Goal: Task Accomplishment & Management: Manage account settings

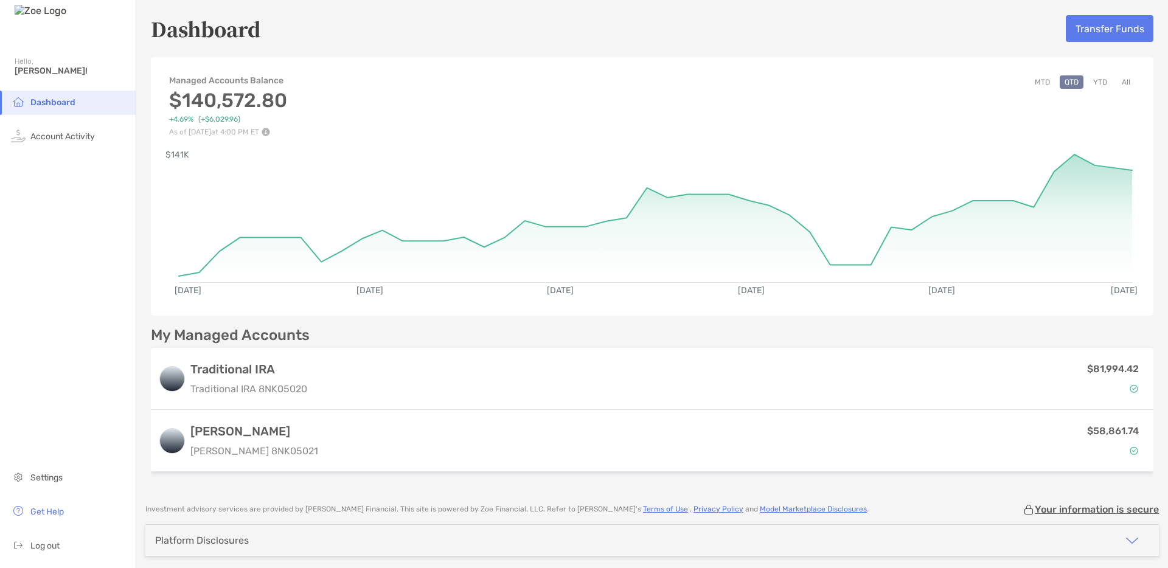
click at [1123, 83] on button "All" at bounding box center [1126, 81] width 18 height 13
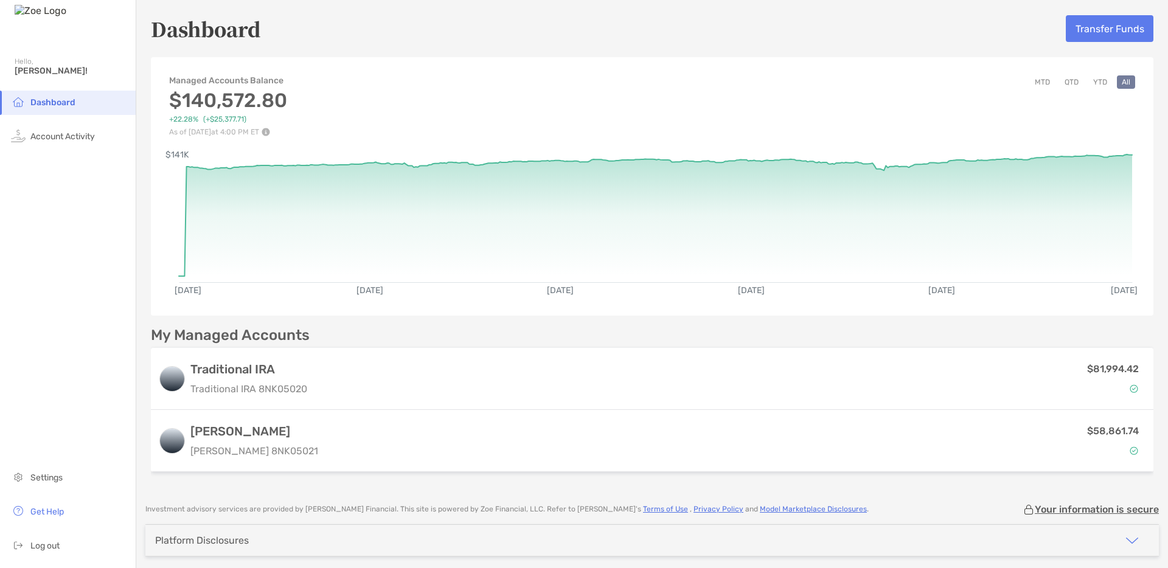
click at [1100, 83] on button "YTD" at bounding box center [1101, 81] width 24 height 13
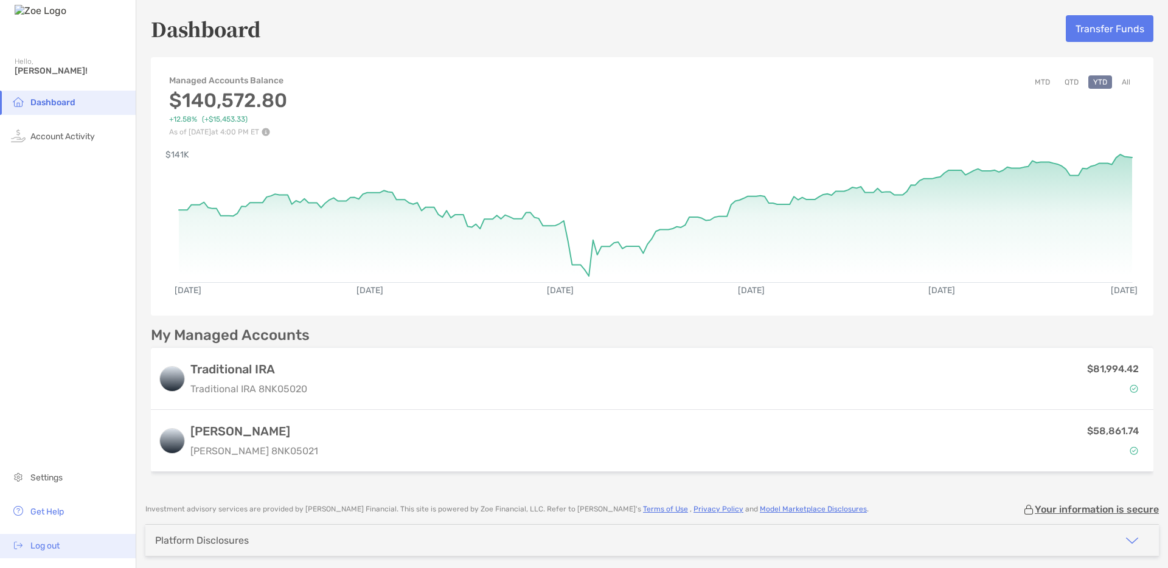
click at [56, 540] on li "Log out" at bounding box center [68, 546] width 136 height 24
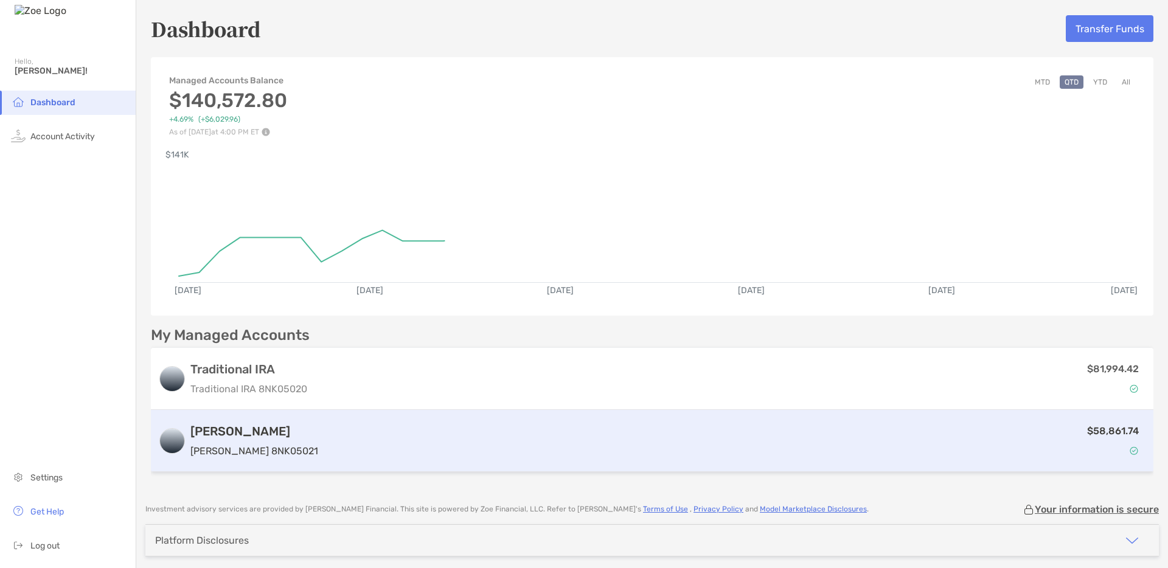
click at [361, 422] on div "Roth IRA Roth IRA 8NK05021 $58,861.74" at bounding box center [652, 441] width 1003 height 62
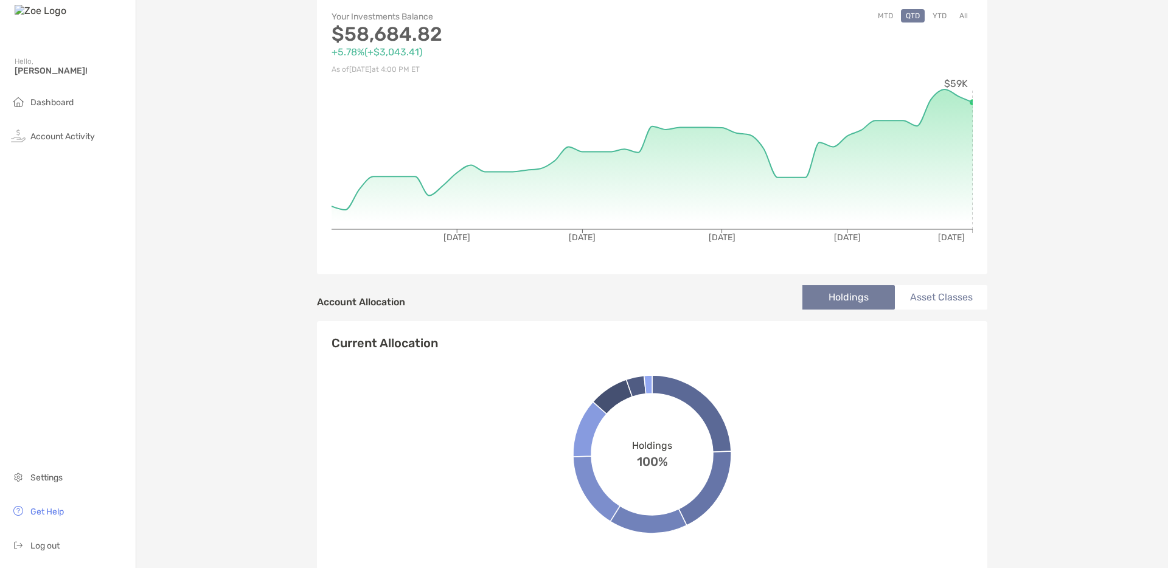
scroll to position [72, 0]
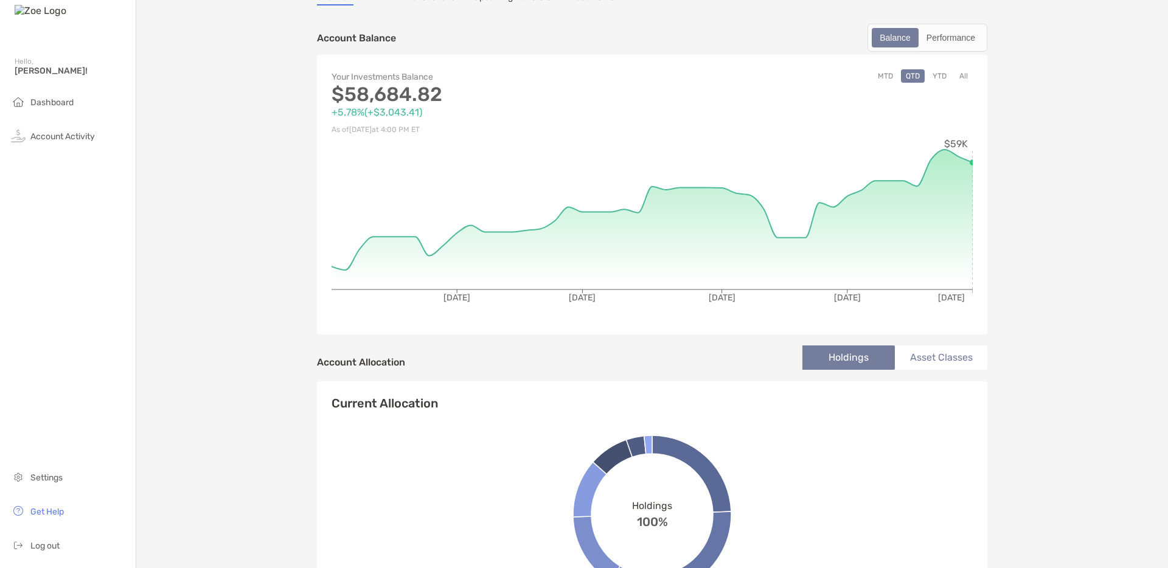
click at [962, 78] on button "All" at bounding box center [964, 75] width 18 height 13
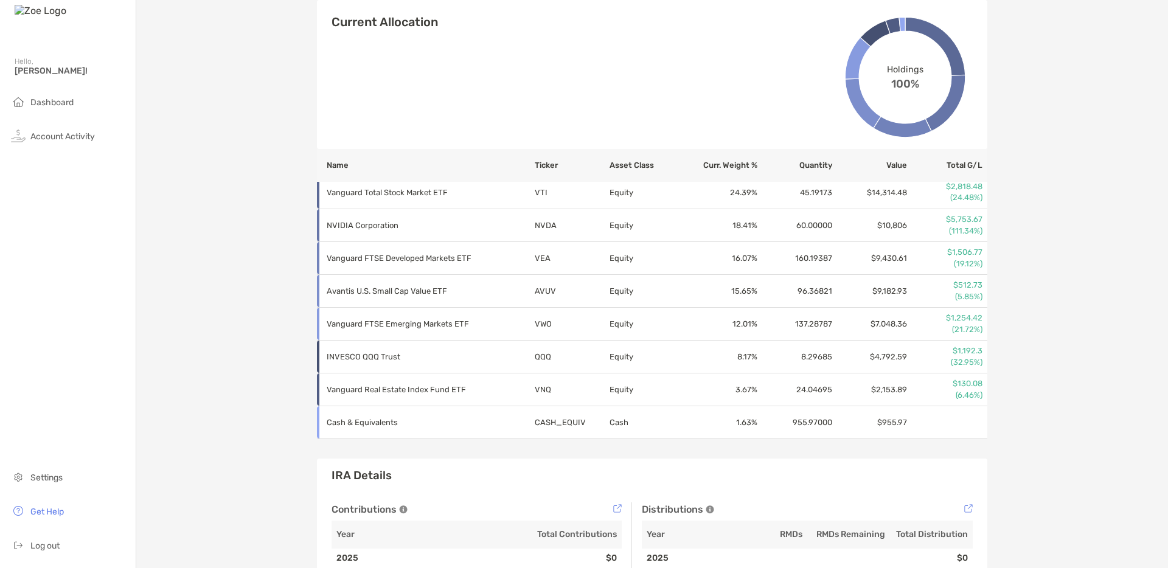
scroll to position [461, 0]
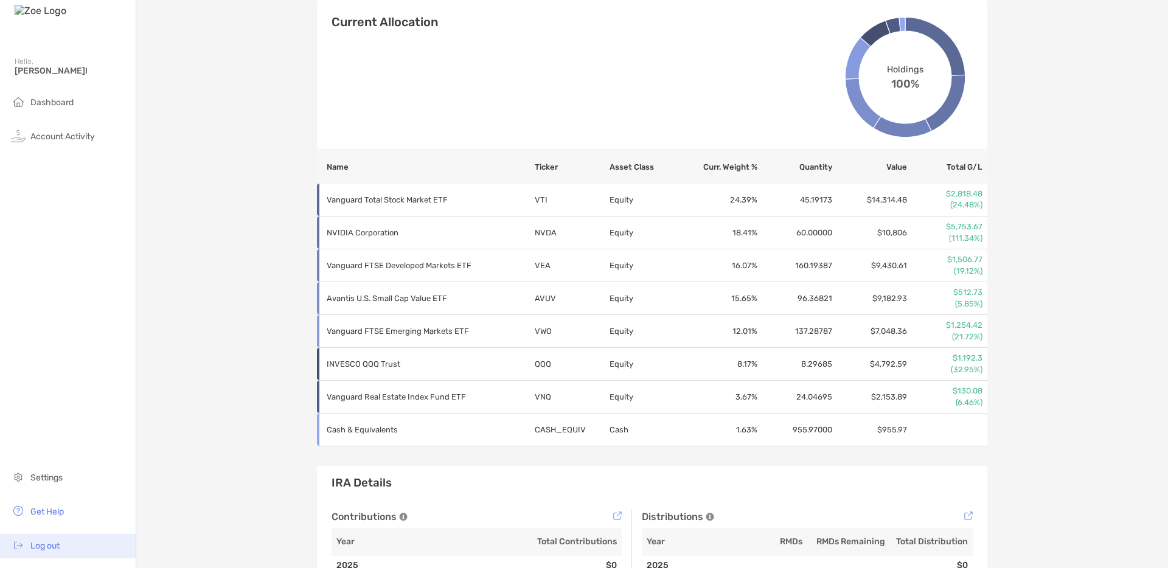
click at [51, 542] on span "Log out" at bounding box center [44, 546] width 29 height 10
